Goal: Task Accomplishment & Management: Use online tool/utility

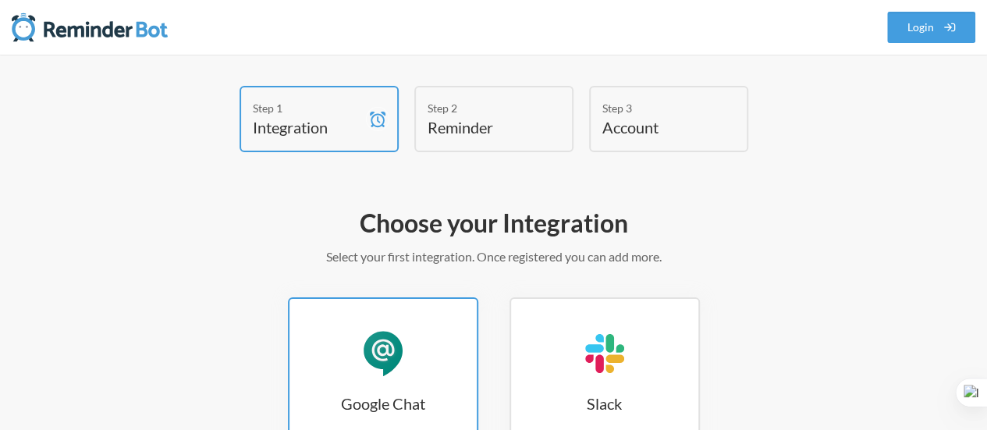
scroll to position [156, 0]
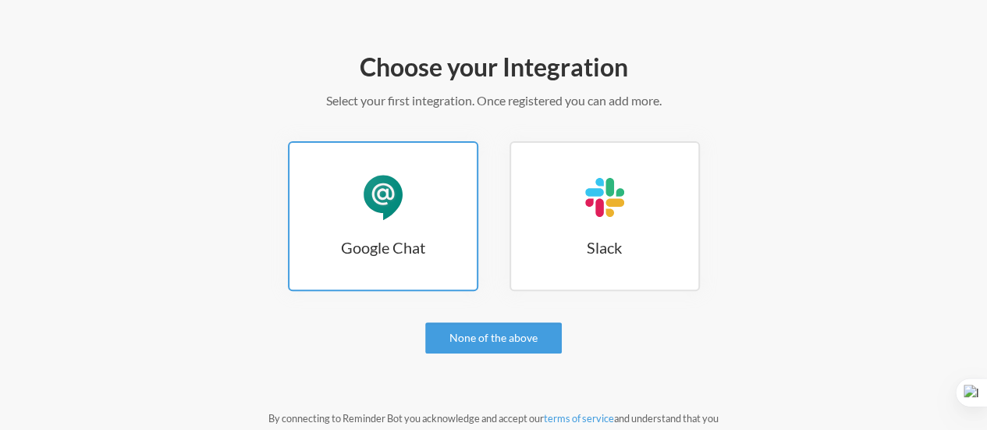
click at [421, 219] on link "Google Chat Google Chat" at bounding box center [383, 216] width 190 height 150
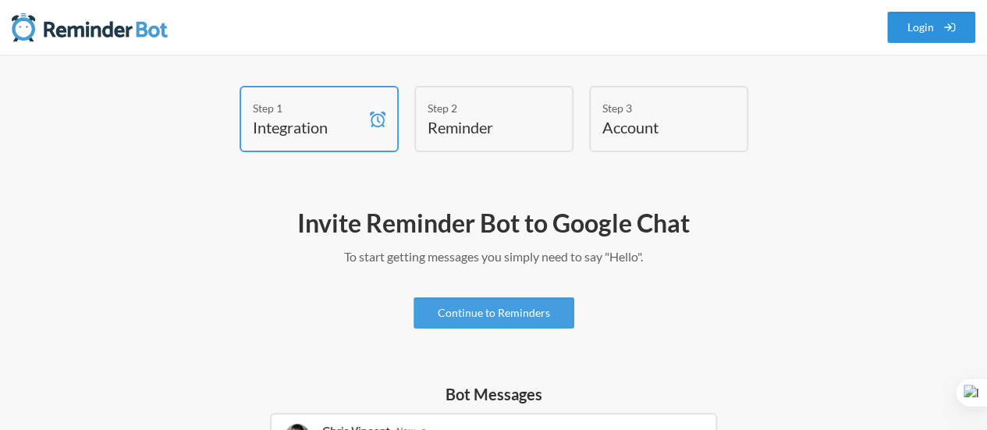
click at [917, 32] on link "Login" at bounding box center [931, 27] width 89 height 31
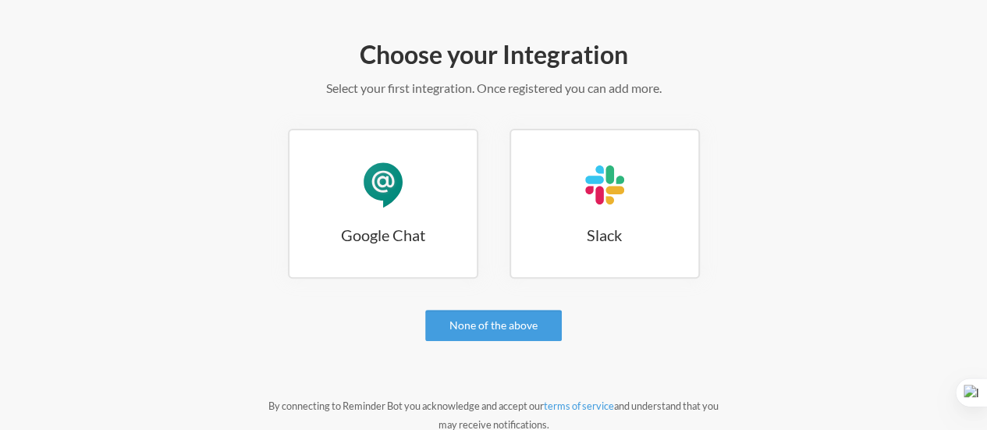
scroll to position [234, 0]
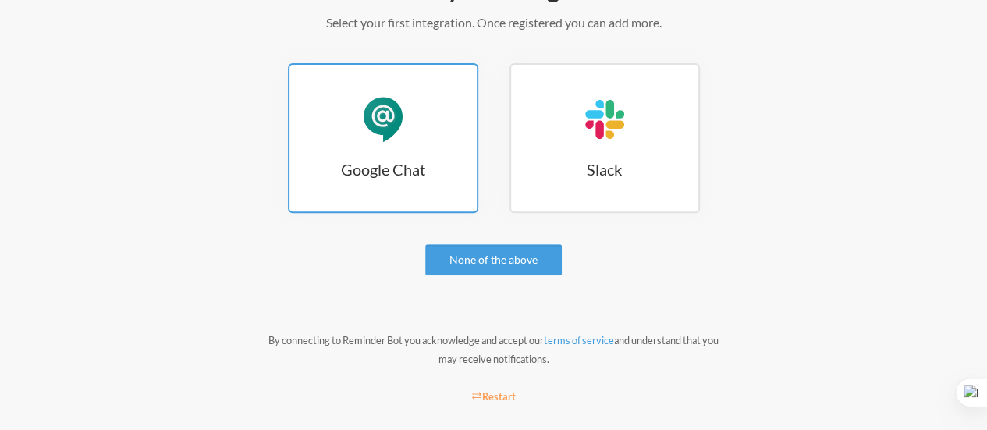
click at [393, 211] on link "Google Chat Google Chat" at bounding box center [383, 138] width 190 height 150
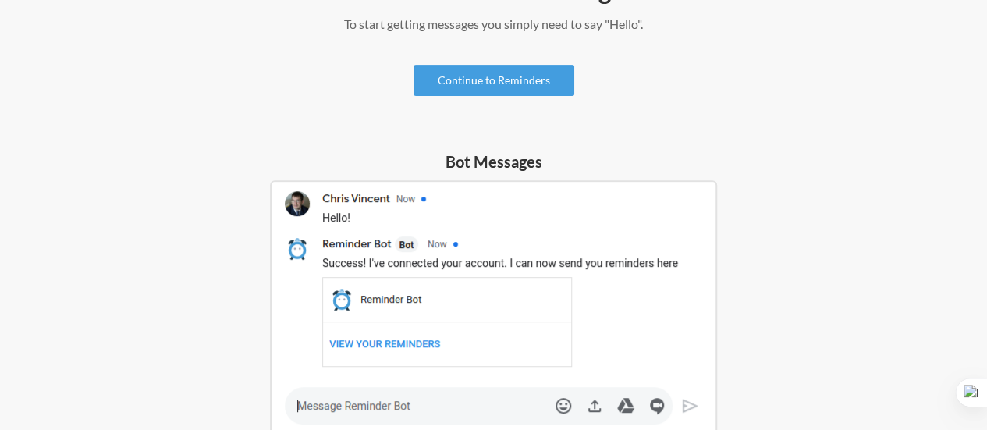
scroll to position [234, 0]
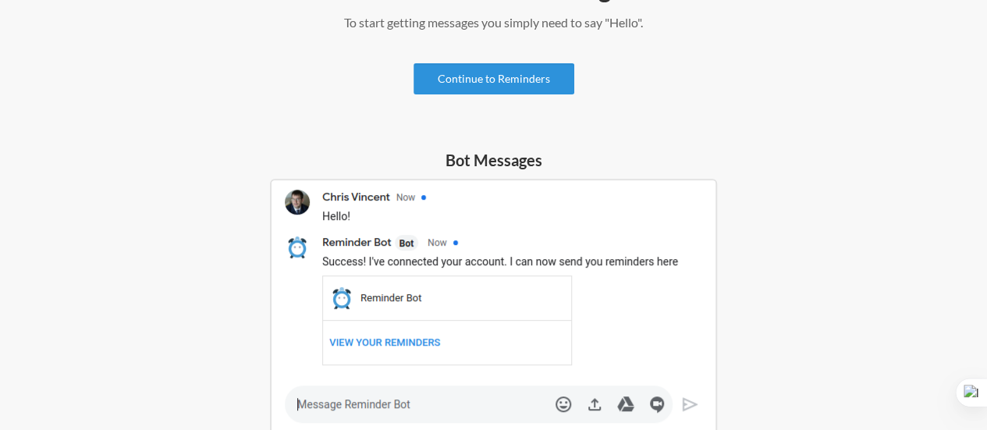
click at [540, 76] on link "Continue to Reminders" at bounding box center [493, 78] width 161 height 31
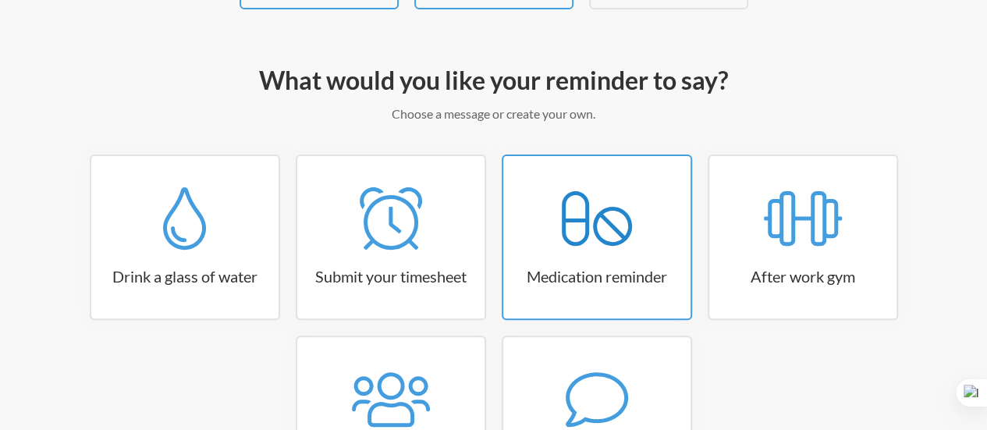
scroll to position [299, 0]
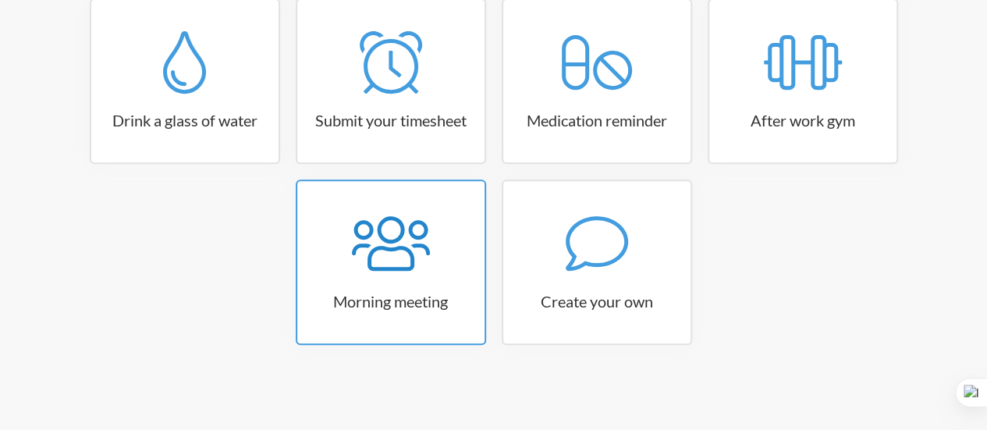
click at [427, 254] on icon at bounding box center [391, 243] width 78 height 55
select select "08:30:00"
select select "true"
select select "09:45:00"
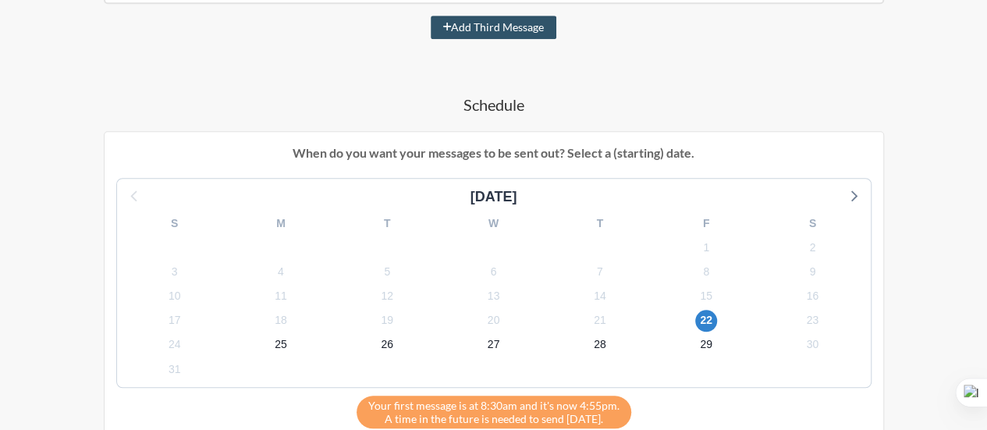
scroll to position [611, 0]
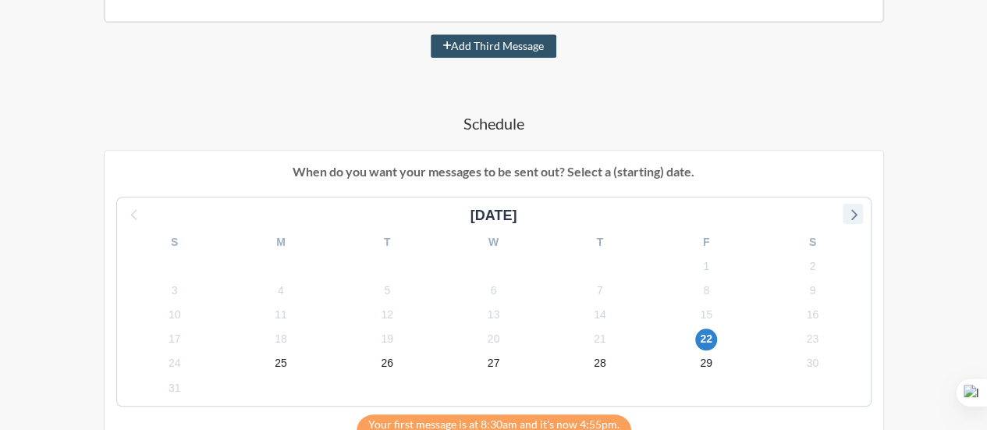
click at [846, 211] on icon at bounding box center [853, 214] width 20 height 20
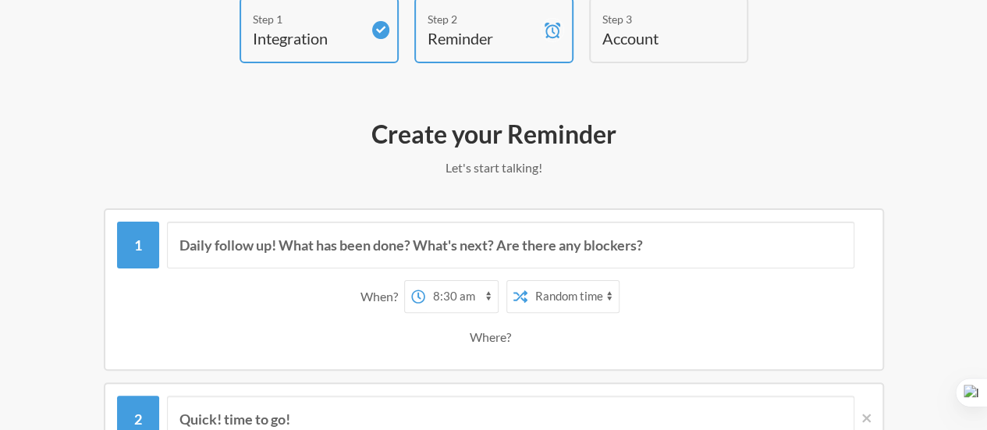
scroll to position [0, 0]
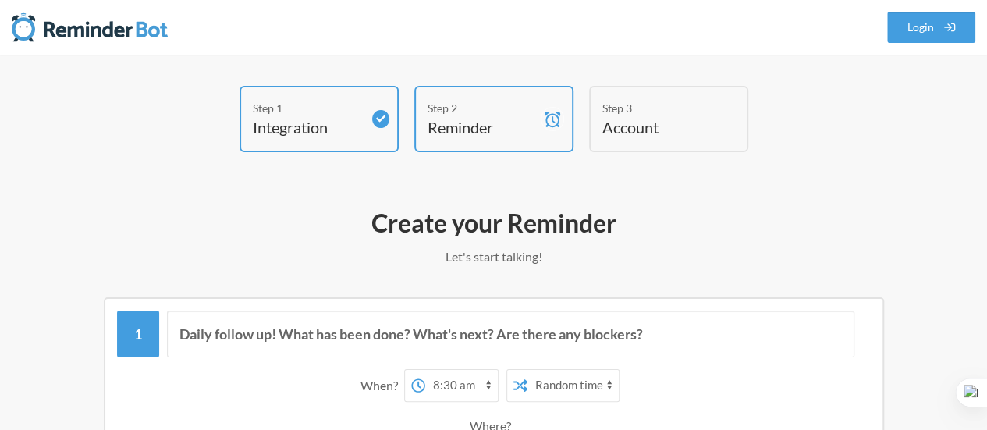
click at [508, 129] on h4 "Reminder" at bounding box center [481, 127] width 109 height 22
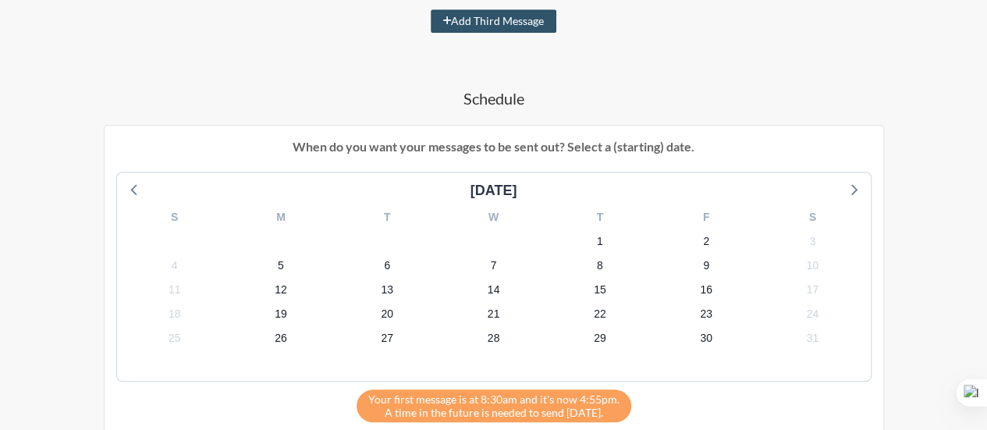
scroll to position [629, 0]
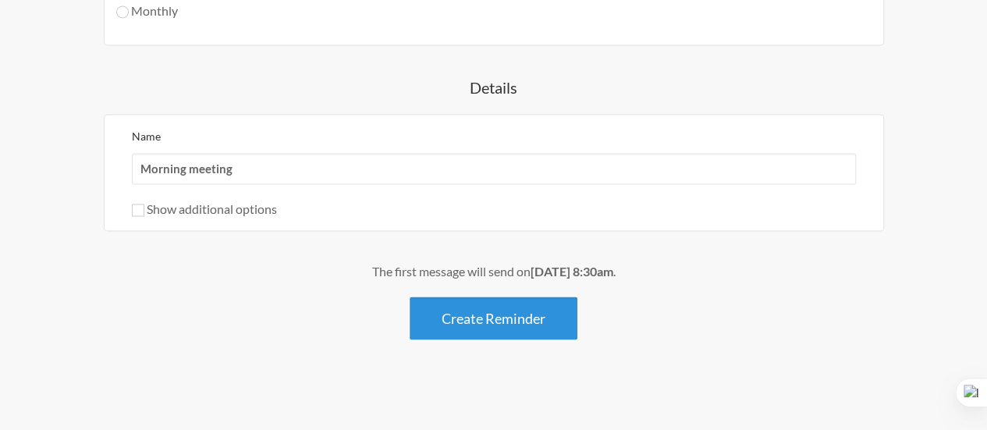
click at [491, 300] on button "Create Reminder" at bounding box center [494, 317] width 168 height 43
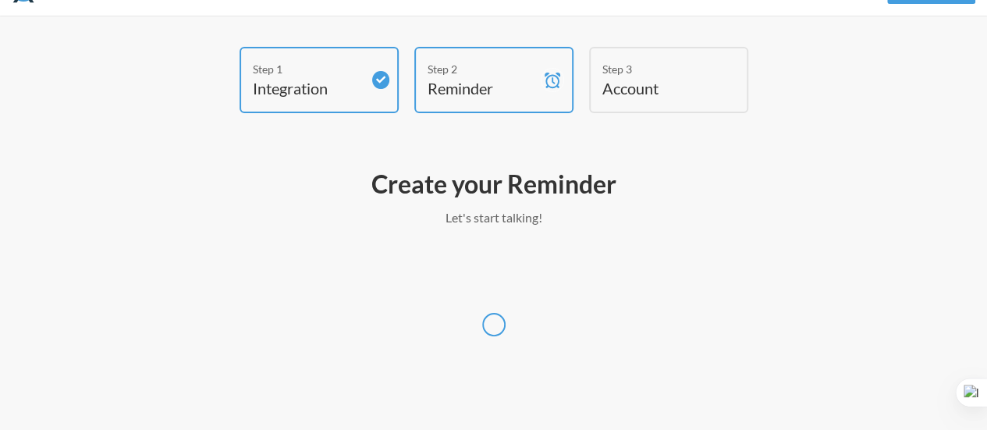
scroll to position [38, 0]
select select "Asia/Dhaka"
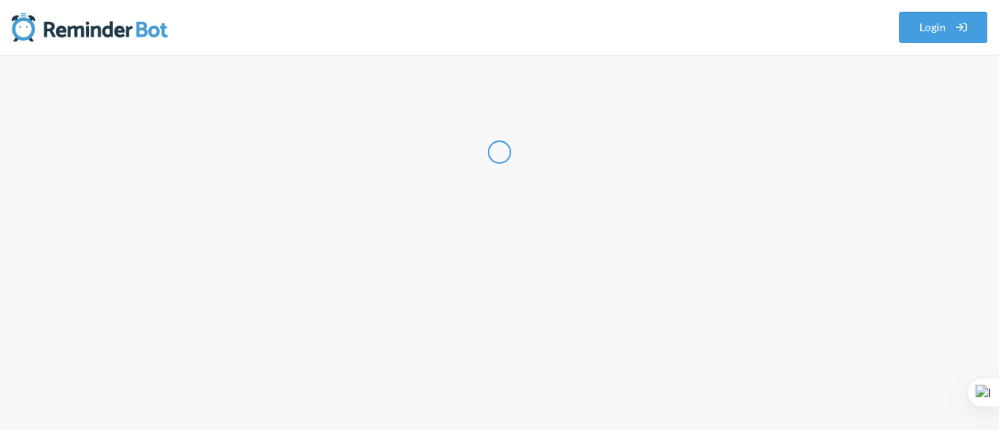
select select "BD"
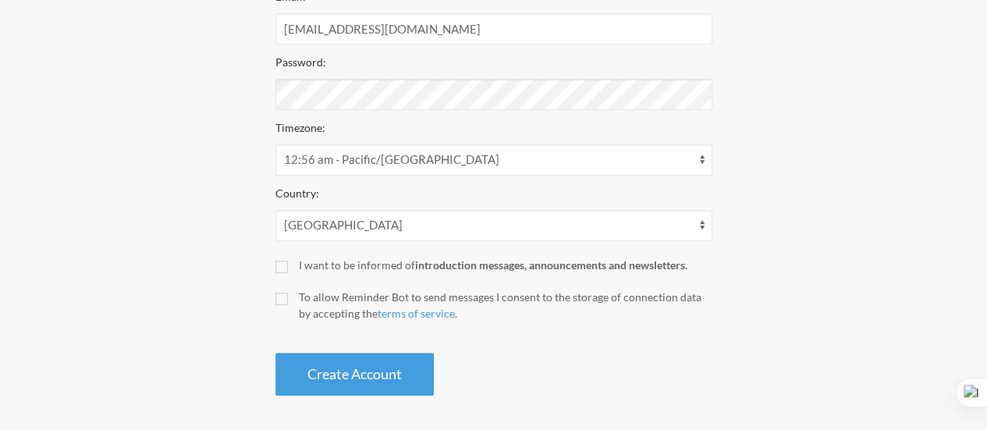
scroll to position [379, 0]
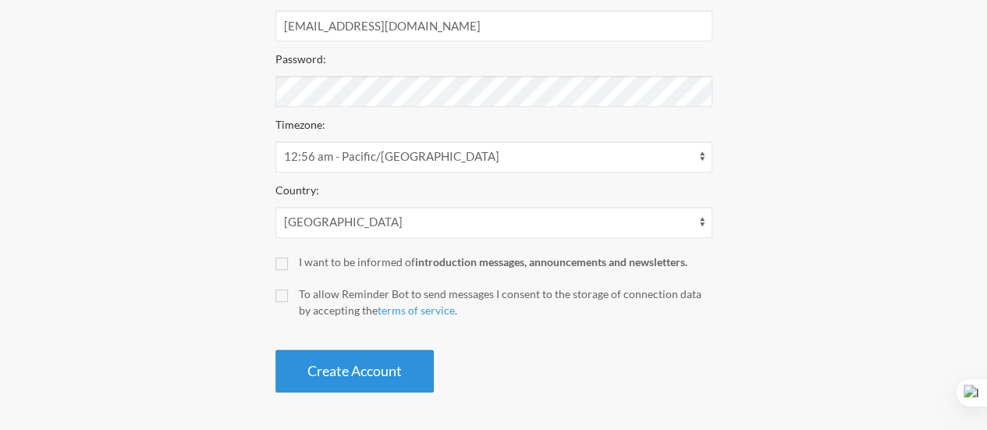
click at [310, 365] on button "Create Account" at bounding box center [354, 370] width 158 height 43
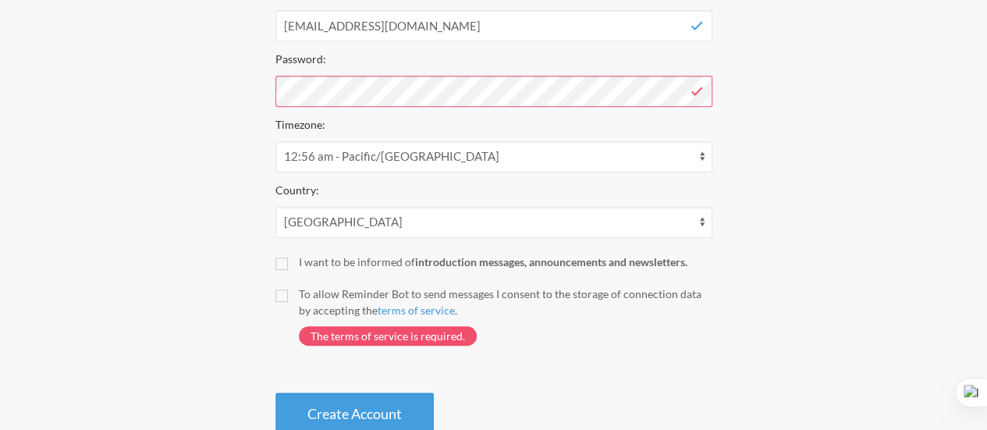
click at [288, 294] on label "To allow Reminder Bot to send messages I consent to the storage of connection d…" at bounding box center [493, 324] width 437 height 76
click at [288, 294] on input "To allow Reminder Bot to send messages I consent to the storage of connection d…" at bounding box center [281, 295] width 12 height 12
checkbox input "true"
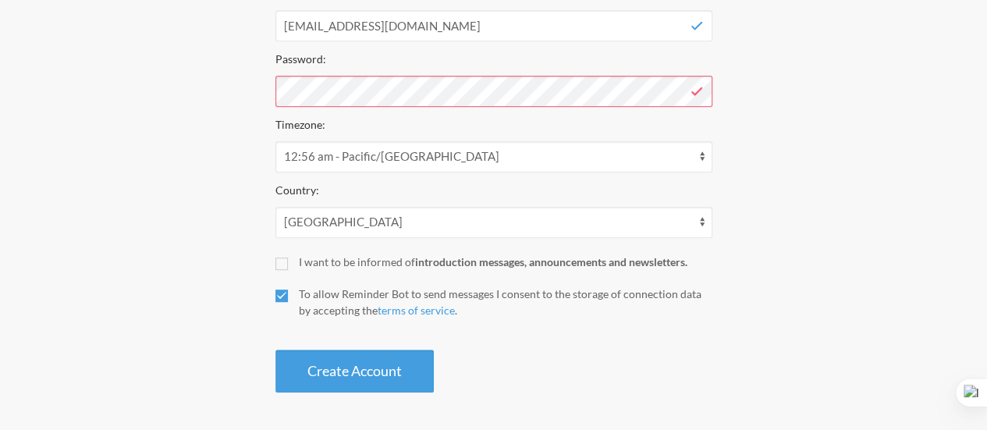
click at [288, 263] on label "I want to be informed of introduction messages, announcements and newsletters." at bounding box center [493, 262] width 437 height 16
click at [288, 263] on input "I want to be informed of introduction messages, announcements and newsletters." at bounding box center [281, 263] width 12 height 12
checkbox input "true"
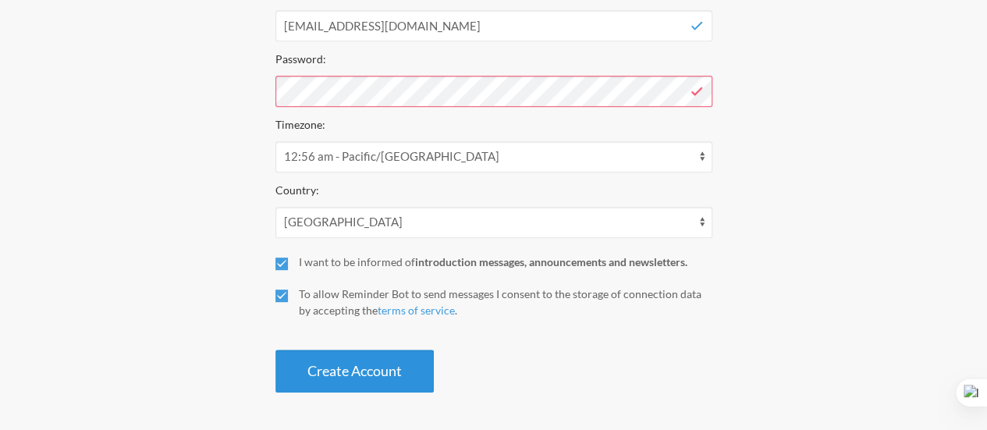
click at [324, 378] on button "Create Account" at bounding box center [354, 370] width 158 height 43
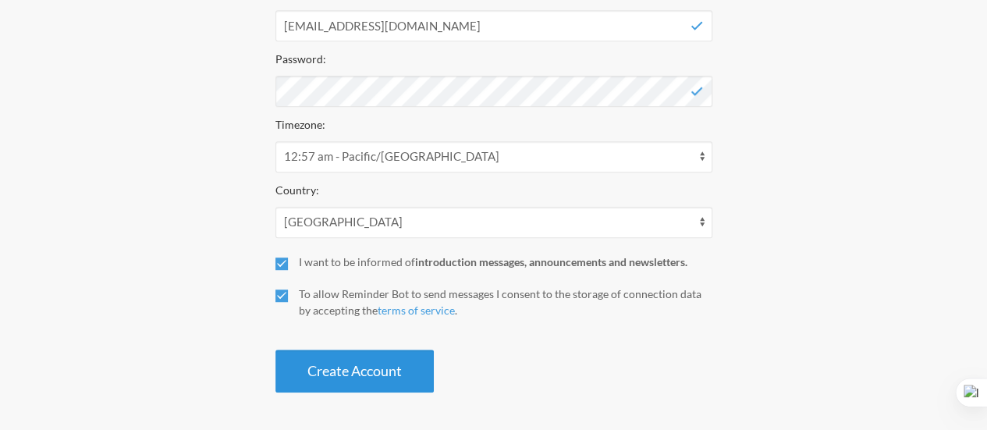
click at [367, 380] on button "Create Account" at bounding box center [354, 370] width 158 height 43
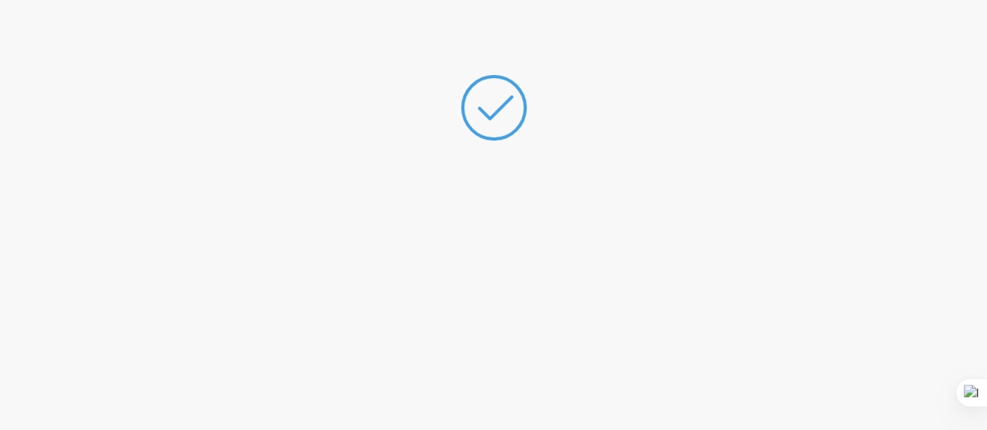
scroll to position [87, 0]
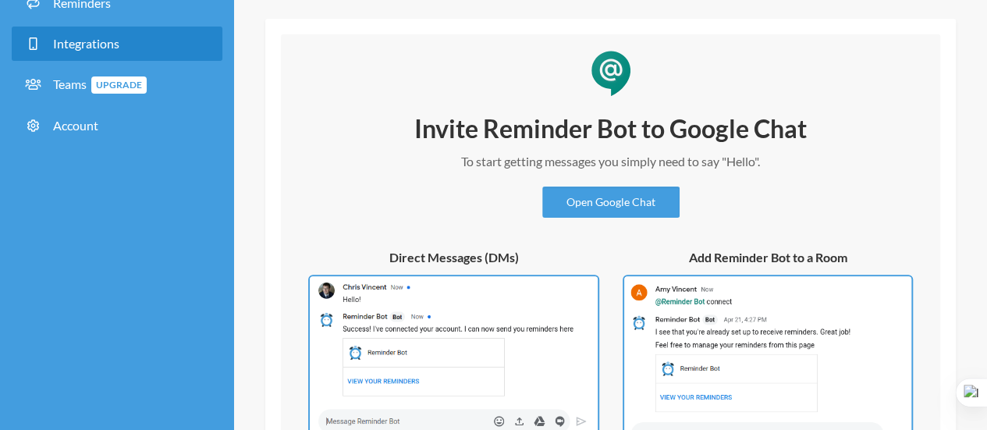
scroll to position [156, 0]
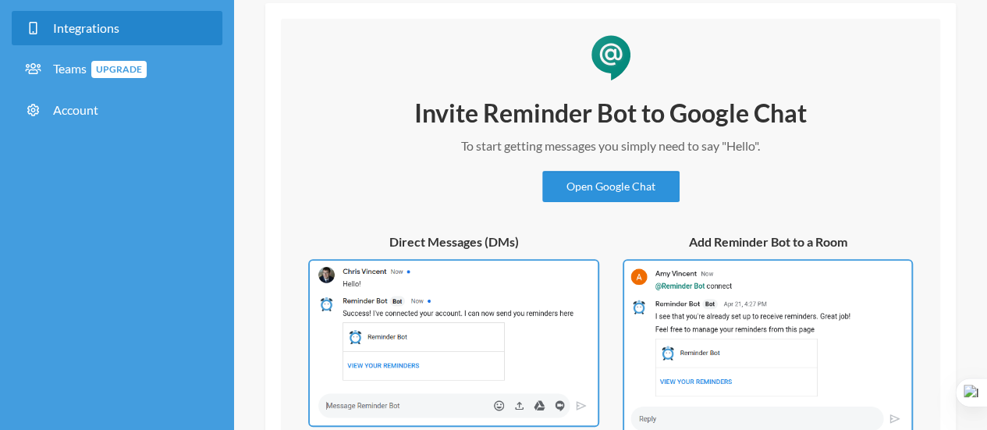
click at [624, 182] on link "Open Google Chat" at bounding box center [610, 186] width 137 height 31
click at [590, 193] on link "Open Google Chat" at bounding box center [610, 186] width 137 height 31
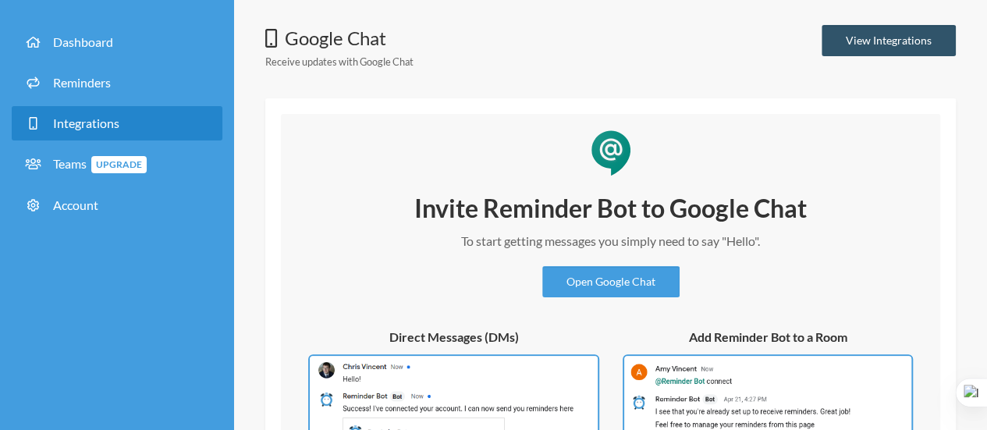
scroll to position [0, 0]
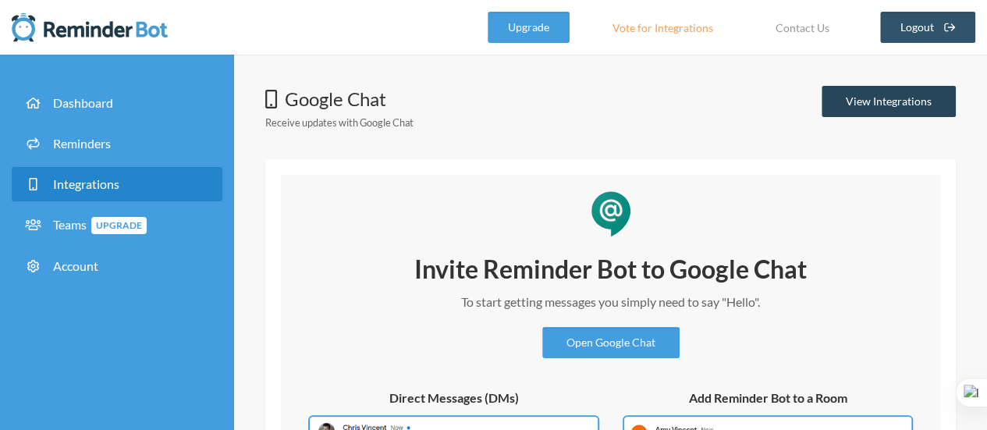
click at [911, 97] on link "View Integrations" at bounding box center [888, 101] width 134 height 31
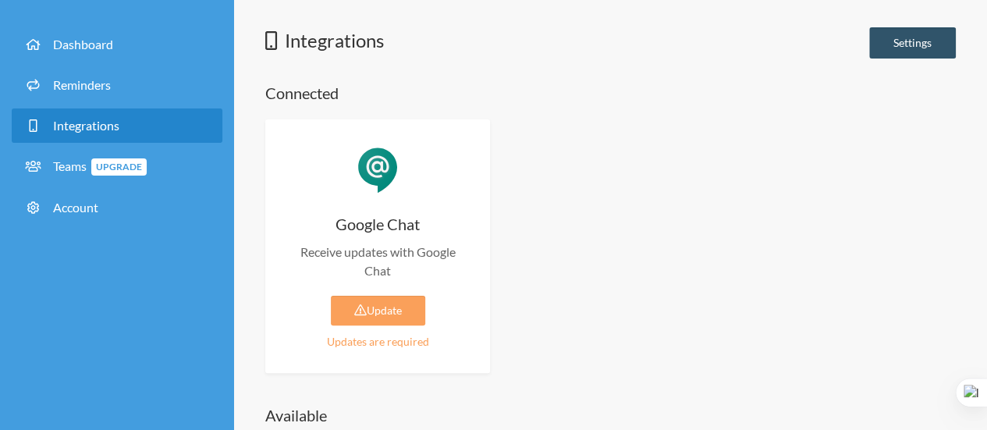
scroll to position [78, 0]
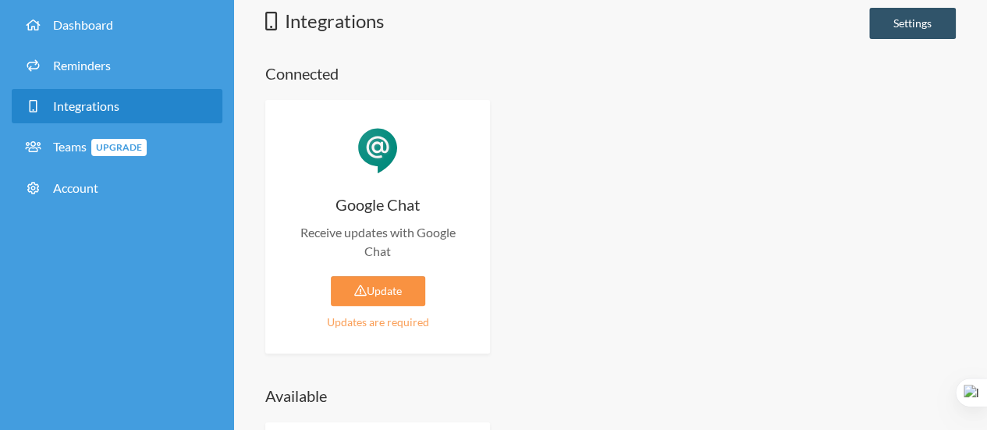
click at [374, 291] on link "Update" at bounding box center [378, 291] width 94 height 30
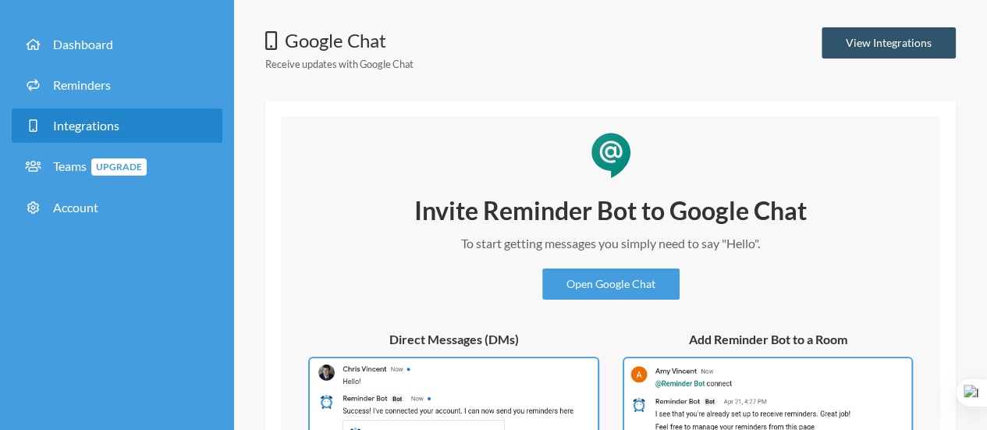
scroll to position [78, 0]
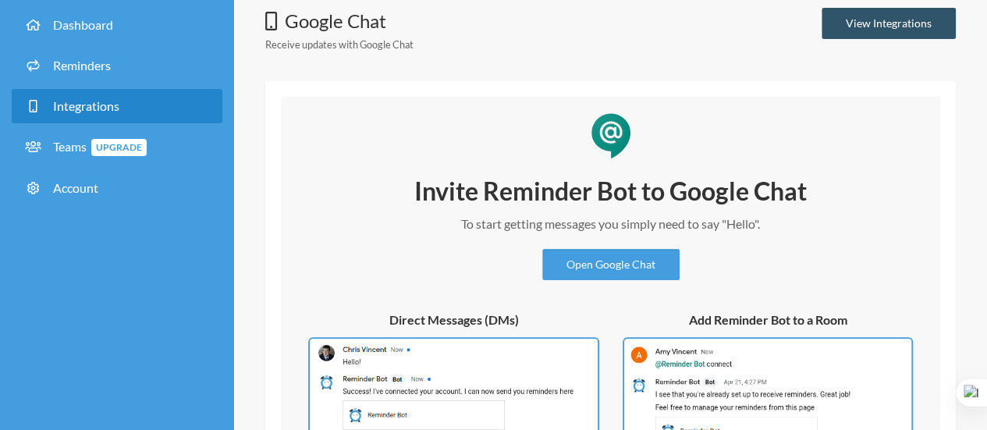
click at [608, 268] on link "Open Google Chat" at bounding box center [610, 264] width 137 height 31
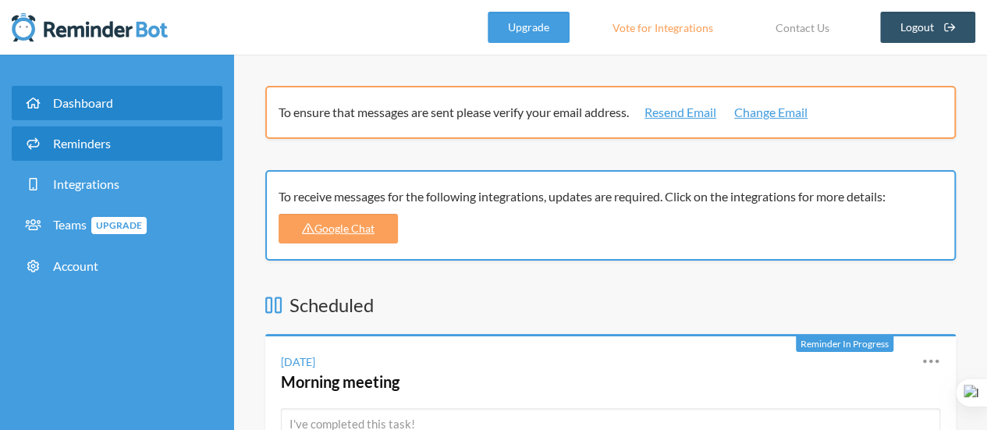
click at [73, 143] on span "Reminders" at bounding box center [82, 143] width 58 height 15
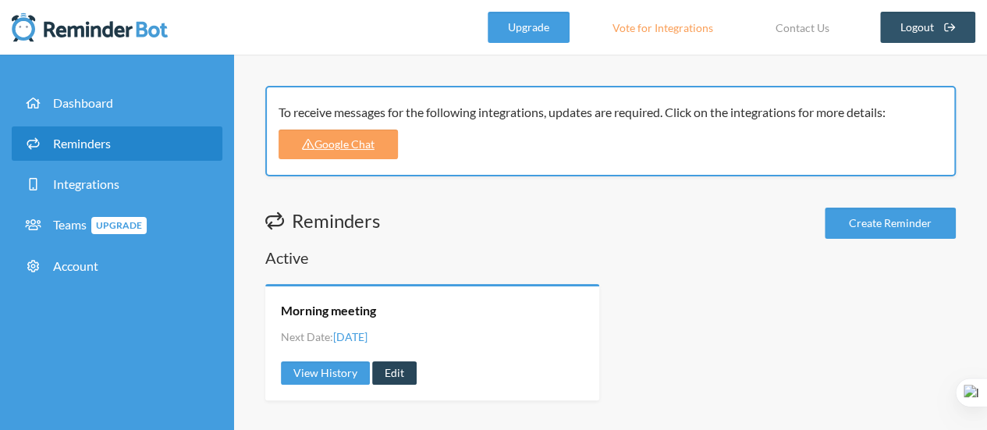
click at [385, 367] on link "Edit" at bounding box center [394, 372] width 44 height 23
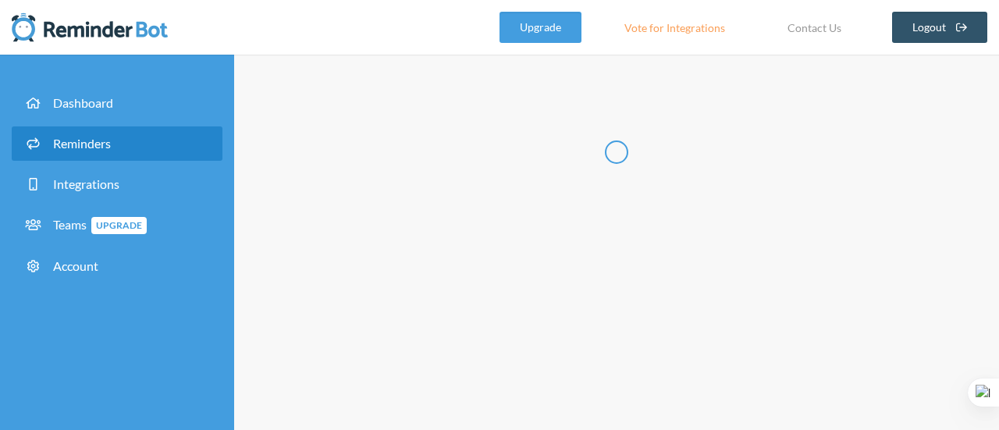
select select "08:30:00"
select select "true"
select select "09:45:00"
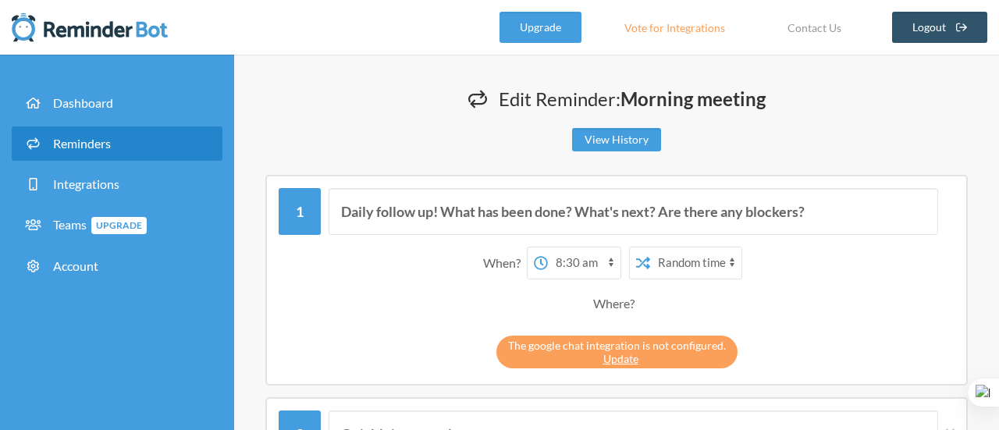
type input "Morning meeting"
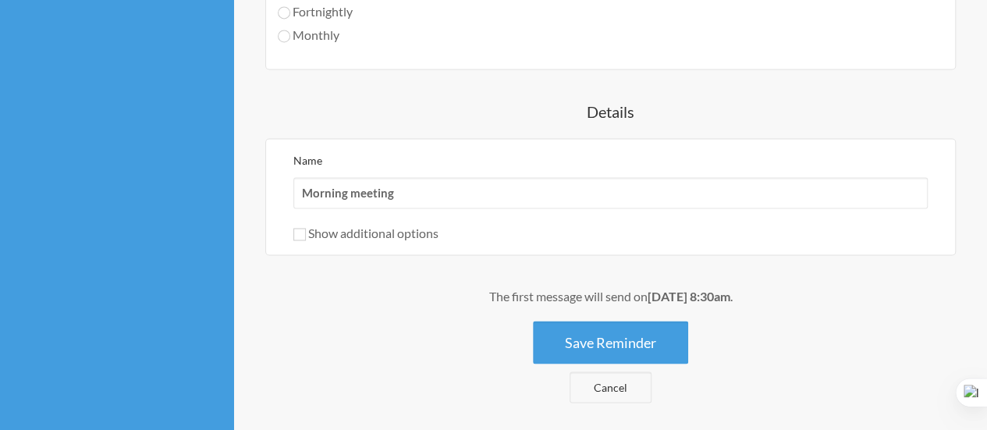
scroll to position [1365, 0]
